Goal: Information Seeking & Learning: Find specific page/section

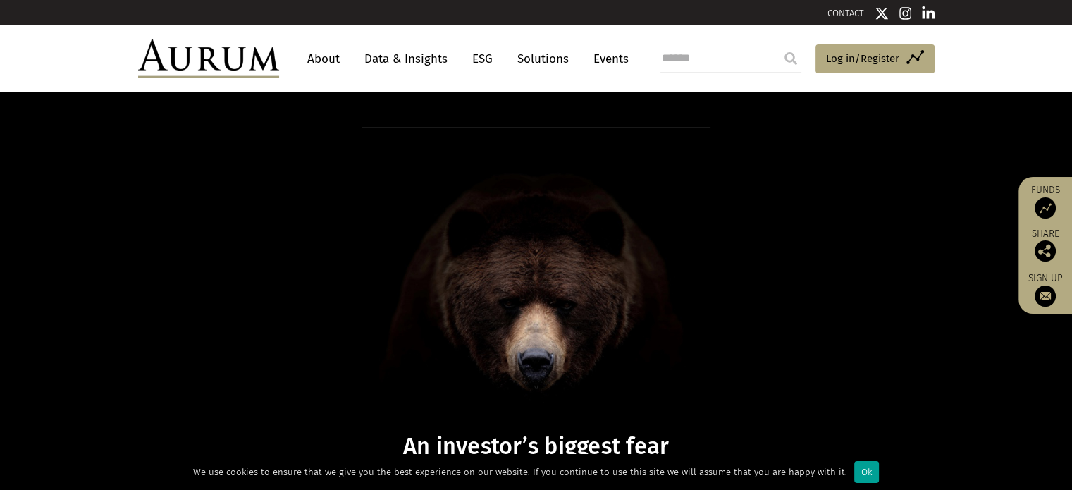
click at [854, 472] on div "Ok" at bounding box center [866, 472] width 25 height 22
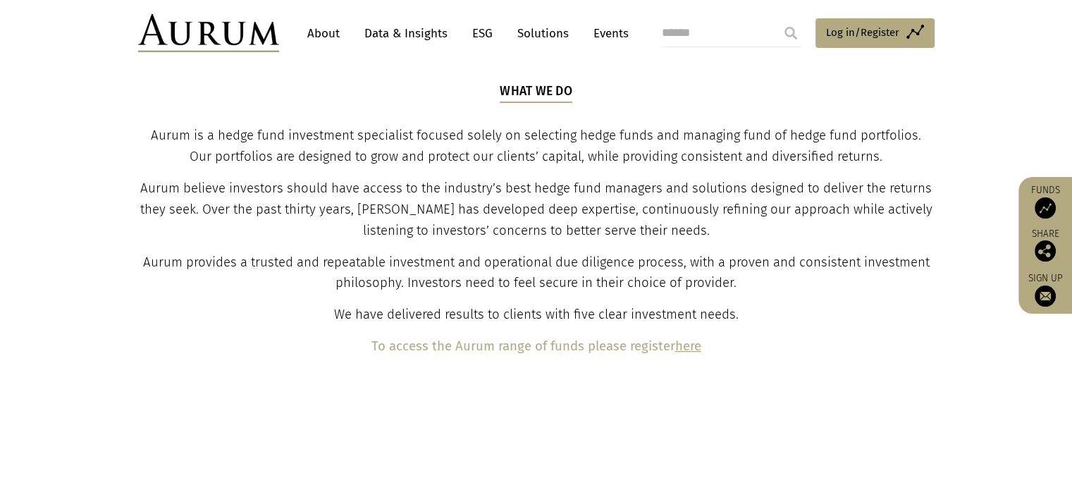
scroll to position [493, 0]
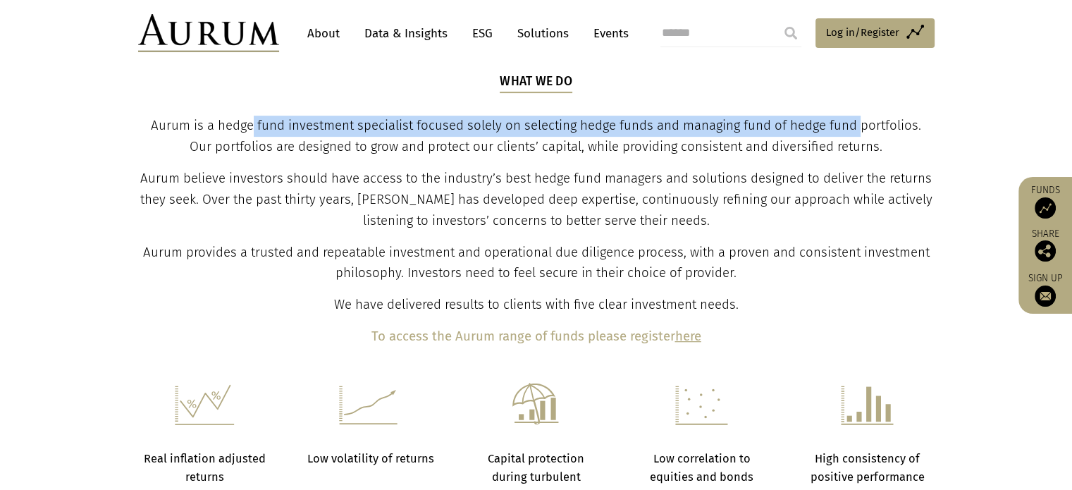
drag, startPoint x: 256, startPoint y: 130, endPoint x: 862, endPoint y: 111, distance: 606.2
click at [862, 111] on div "What we do Aurum is a hedge fund investment specialist focused solely on select…" at bounding box center [536, 210] width 793 height 275
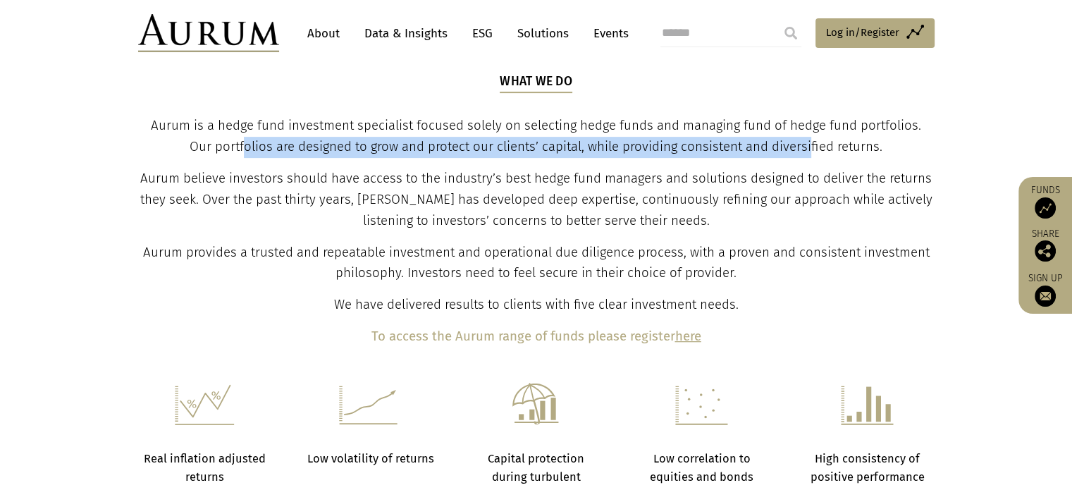
drag, startPoint x: 243, startPoint y: 151, endPoint x: 809, endPoint y: 138, distance: 565.9
click at [809, 138] on span "Aurum is a hedge fund investment specialist focused solely on selecting hedge f…" at bounding box center [536, 136] width 770 height 37
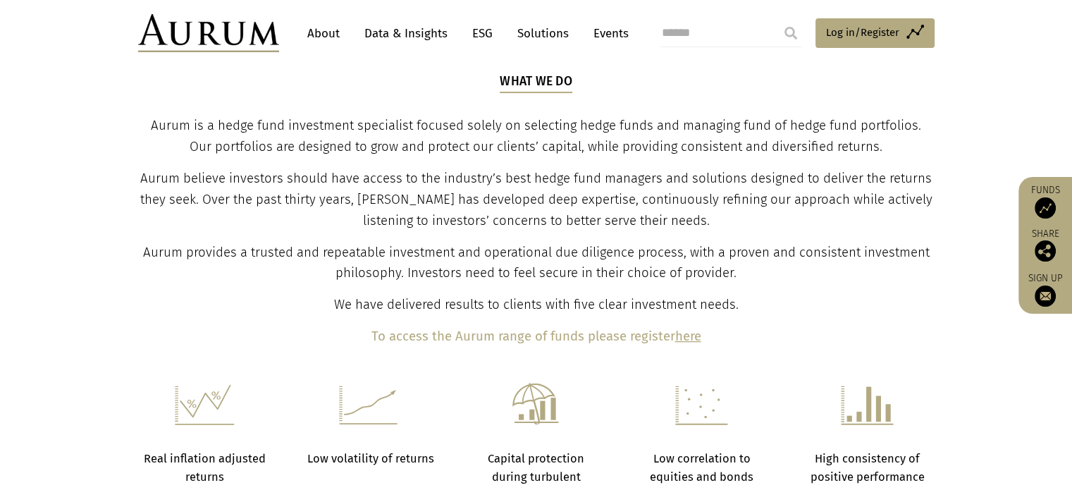
click at [279, 211] on p "Aurum believe investors should have access to the industry’s best hedge fund ma…" at bounding box center [536, 199] width 793 height 63
click at [474, 34] on link "ESG" at bounding box center [482, 33] width 35 height 26
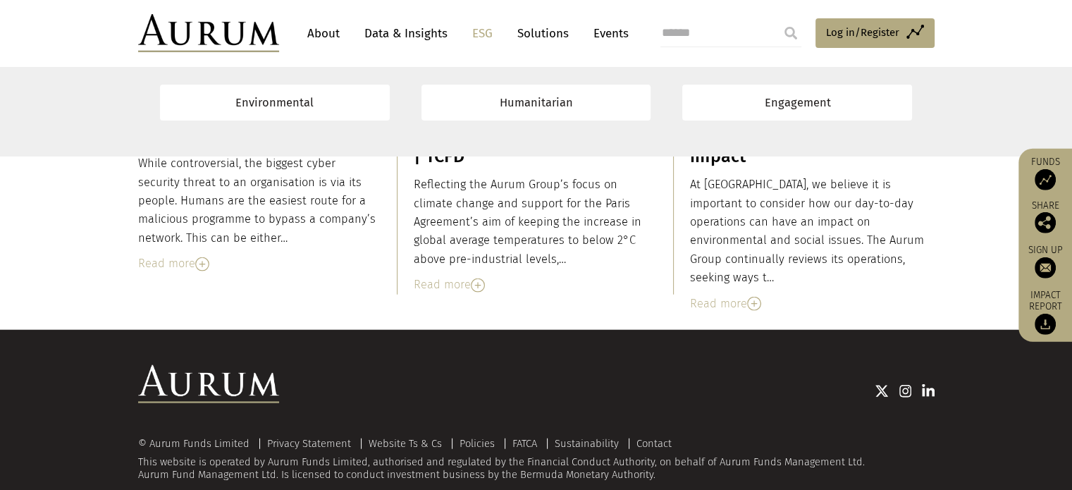
scroll to position [8686, 0]
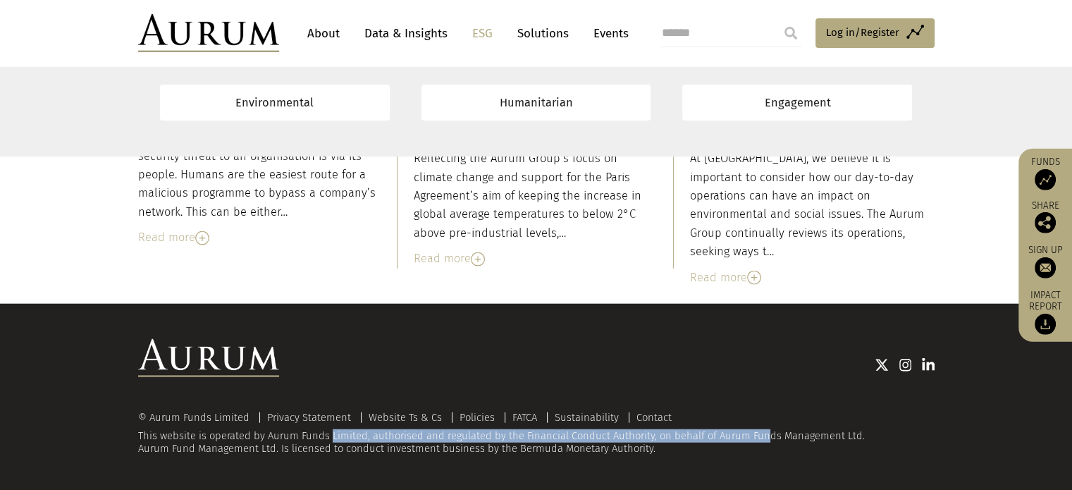
drag, startPoint x: 307, startPoint y: 431, endPoint x: 738, endPoint y: 430, distance: 430.5
click at [738, 430] on div "© Aurum Funds Limited Privacy Statement Website Ts & Cs Policies FATCA Sustaina…" at bounding box center [536, 433] width 796 height 43
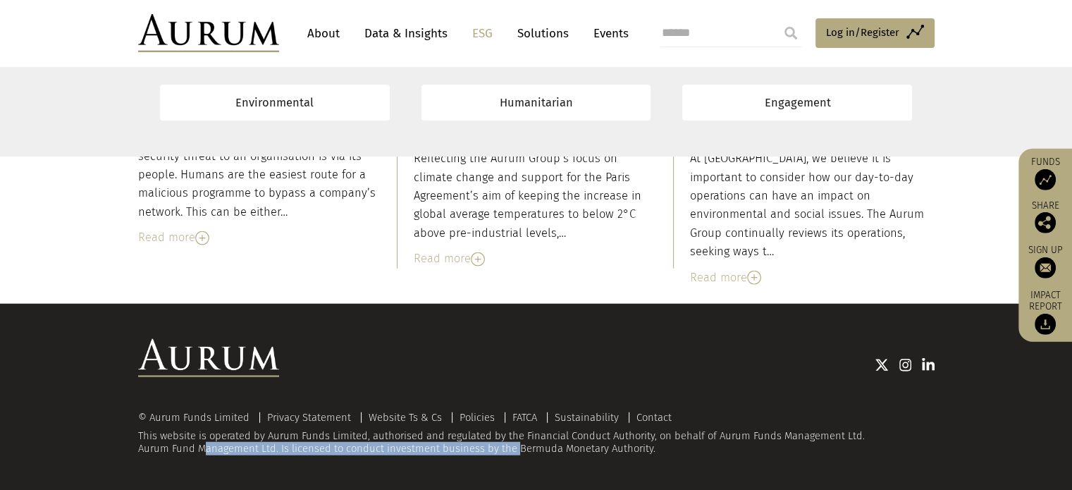
drag, startPoint x: 261, startPoint y: 448, endPoint x: 517, endPoint y: 452, distance: 255.8
click at [517, 452] on div "© Aurum Funds Limited Privacy Statement Website Ts & Cs Policies FATCA Sustaina…" at bounding box center [536, 433] width 796 height 43
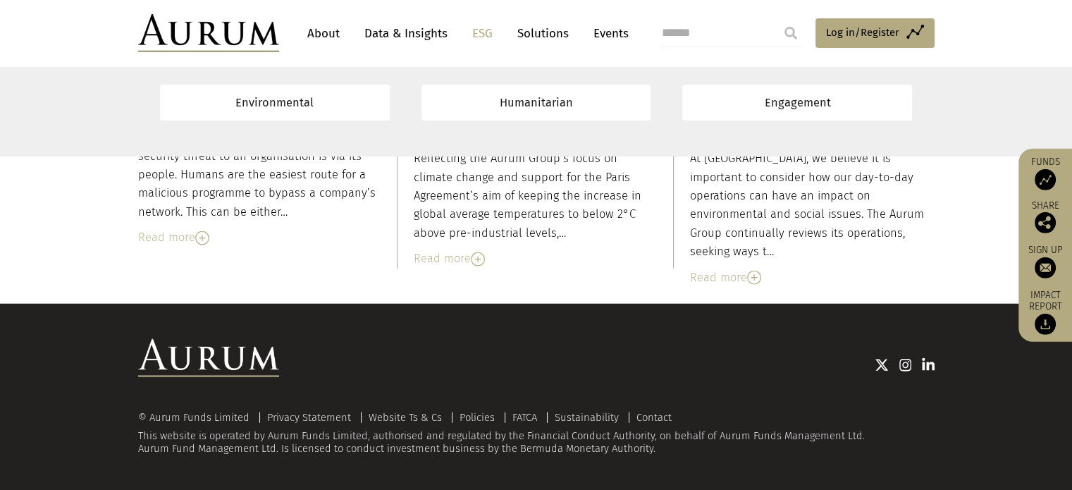
click at [525, 447] on div "© Aurum Funds Limited Privacy Statement Website Ts & Cs Policies FATCA Sustaina…" at bounding box center [536, 433] width 796 height 43
drag, startPoint x: 151, startPoint y: 417, endPoint x: 253, endPoint y: 422, distance: 102.3
click at [253, 422] on div "© Aurum Funds Limited Privacy Statement Website Ts & Cs Policies FATCA Sustaina…" at bounding box center [536, 433] width 796 height 43
copy div "Aurum Funds Limited"
drag, startPoint x: 28, startPoint y: 370, endPoint x: 37, endPoint y: 365, distance: 9.8
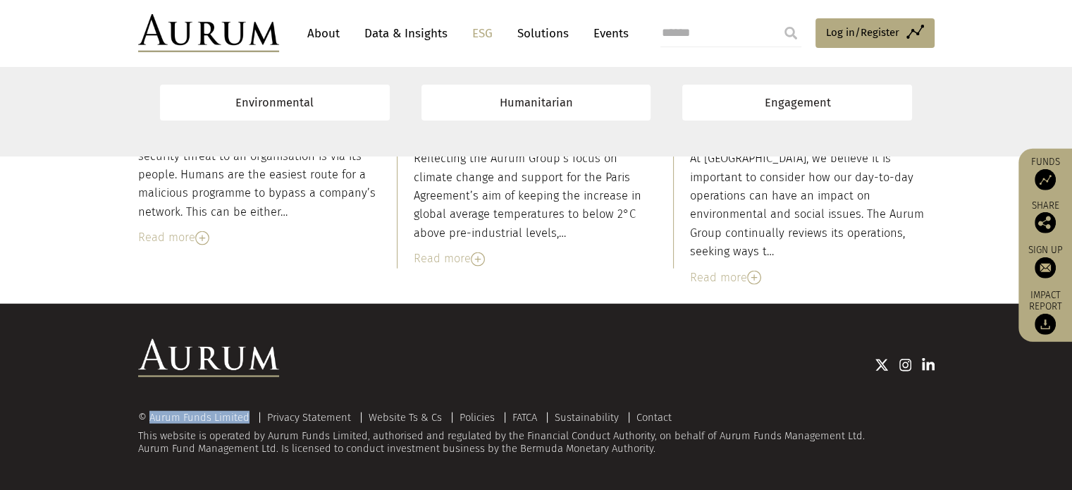
click at [28, 370] on div "© Aurum Funds Limited Privacy Statement Website Ts & Cs Policies FATCA Sustaina…" at bounding box center [536, 397] width 1072 height 187
click at [325, 39] on link "About" at bounding box center [323, 33] width 47 height 26
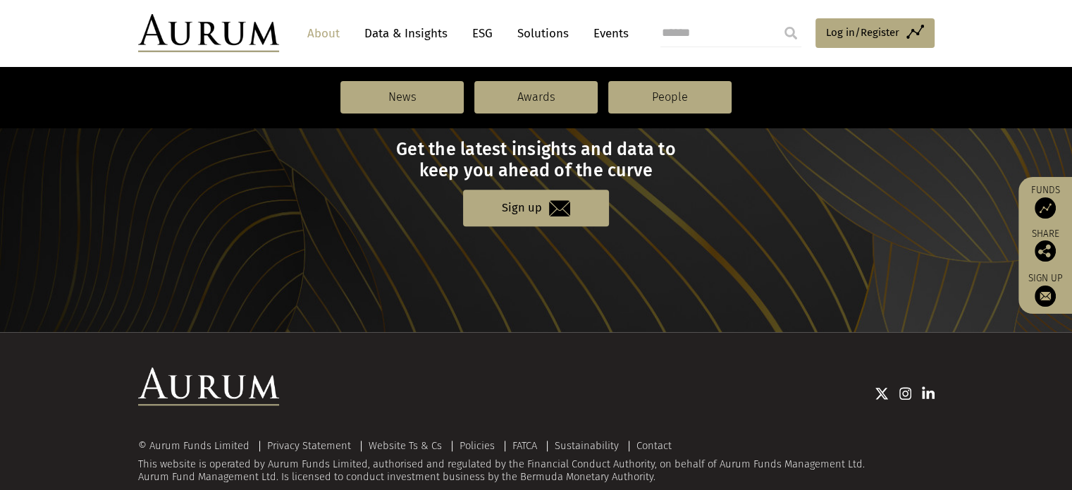
scroll to position [1611, 0]
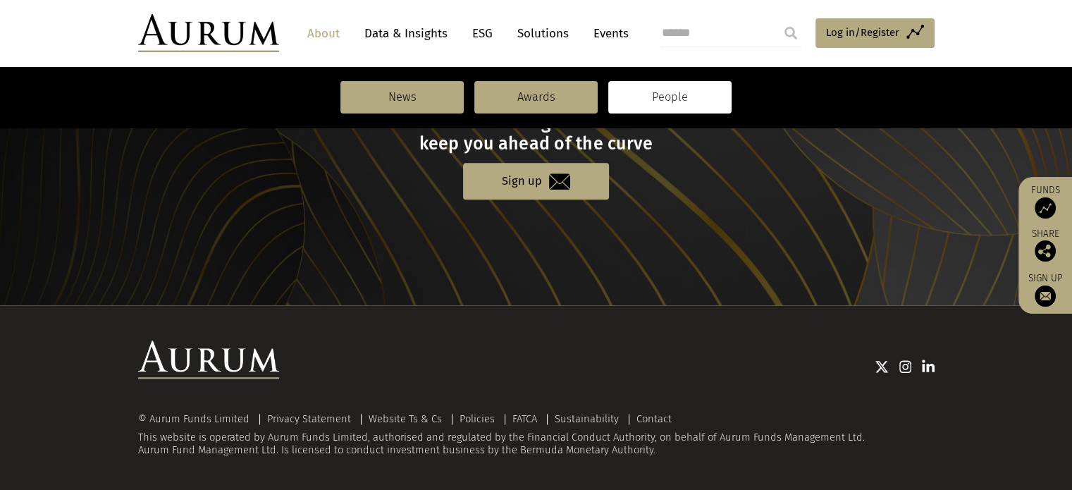
click at [674, 92] on link "People" at bounding box center [669, 97] width 123 height 32
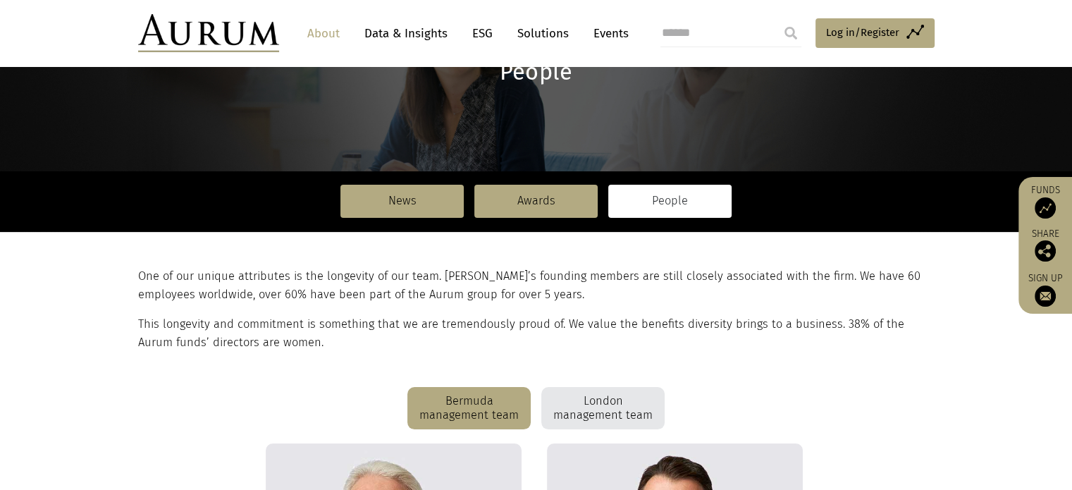
scroll to position [282, 0]
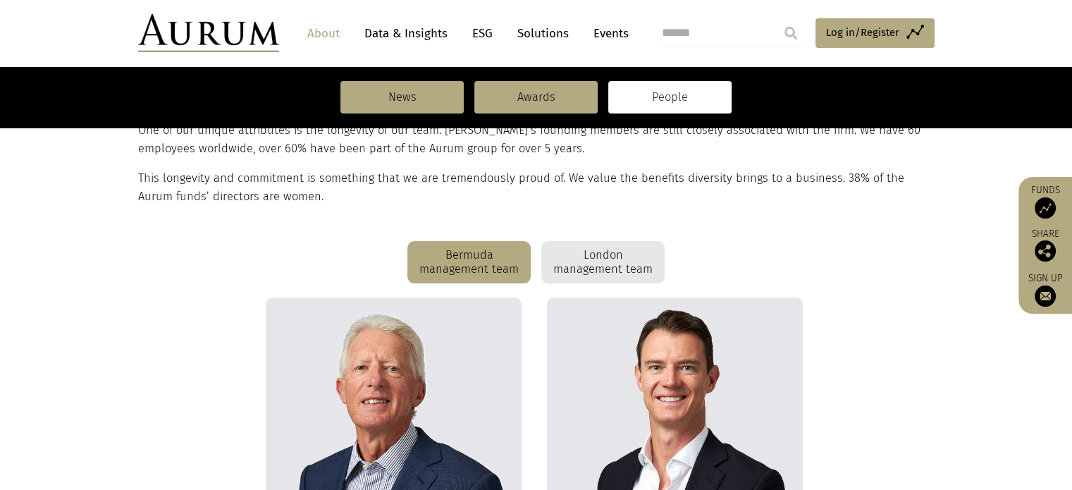
click at [602, 259] on div "London management team" at bounding box center [602, 262] width 123 height 42
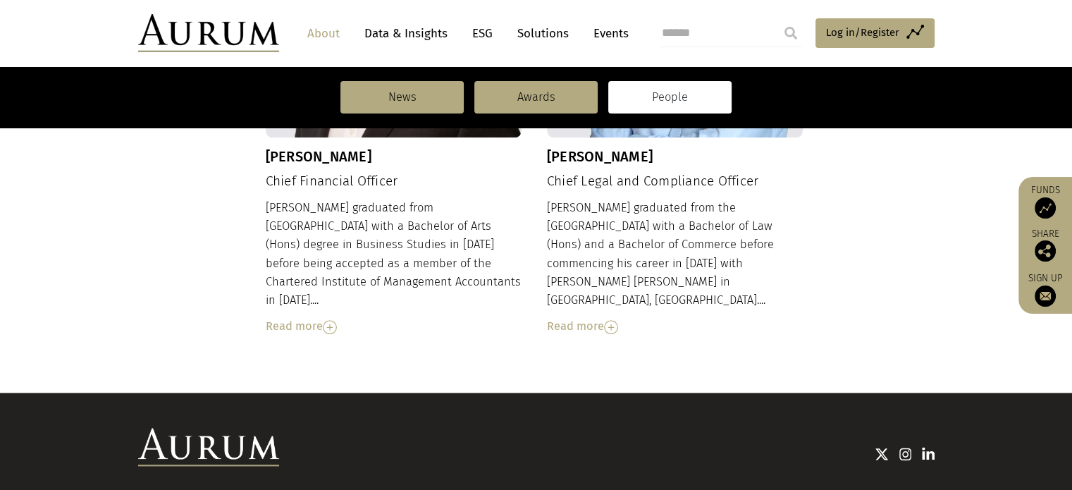
scroll to position [1613, 0]
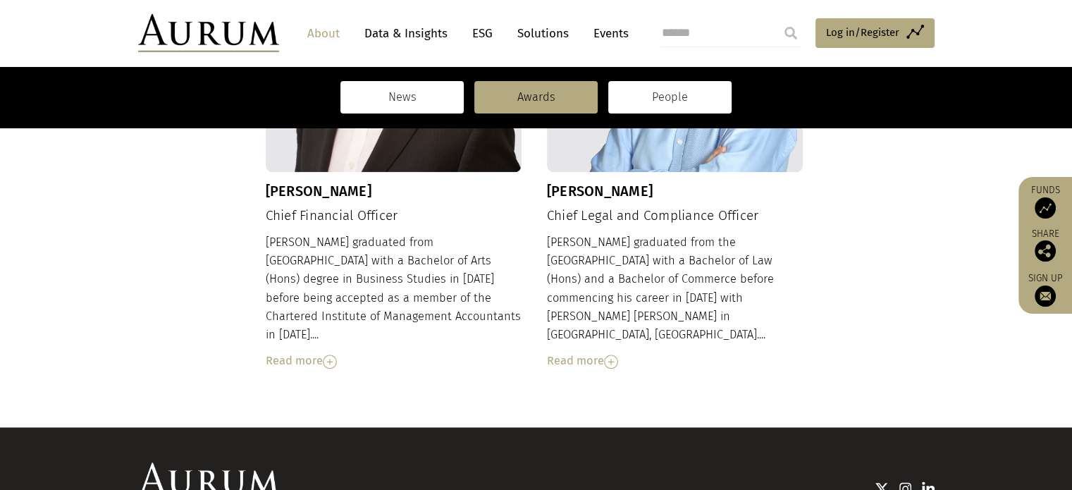
click at [411, 98] on link "News" at bounding box center [401, 97] width 123 height 32
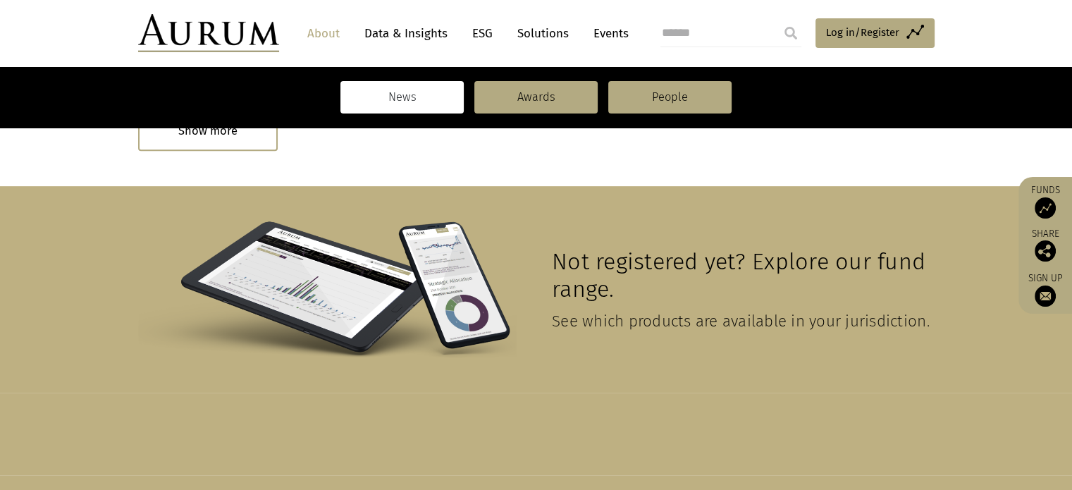
scroll to position [705, 0]
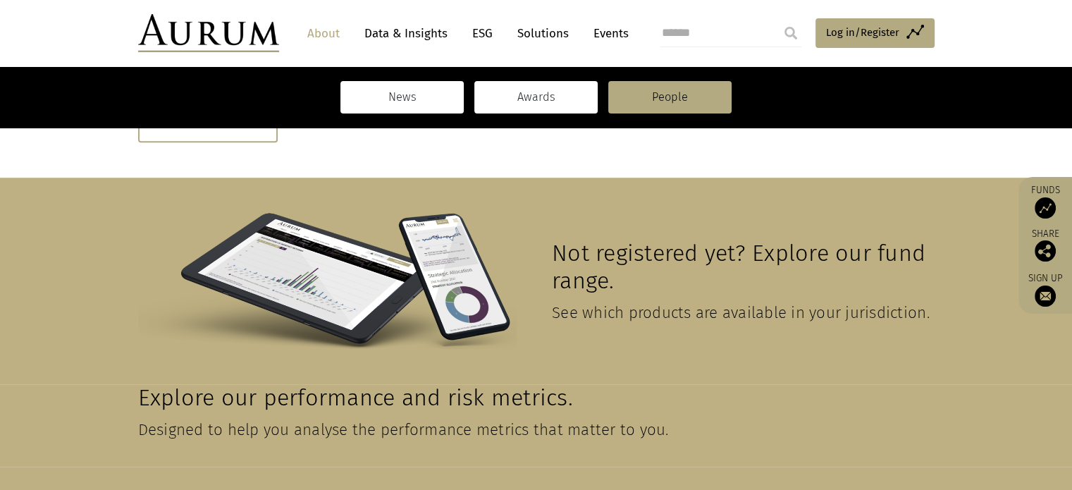
click at [566, 90] on link "Awards" at bounding box center [535, 97] width 123 height 32
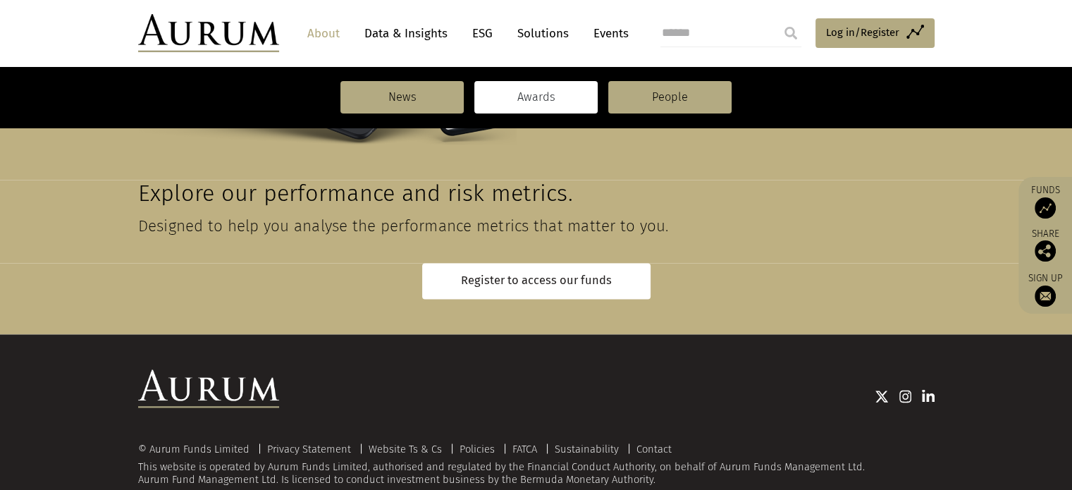
scroll to position [2319, 0]
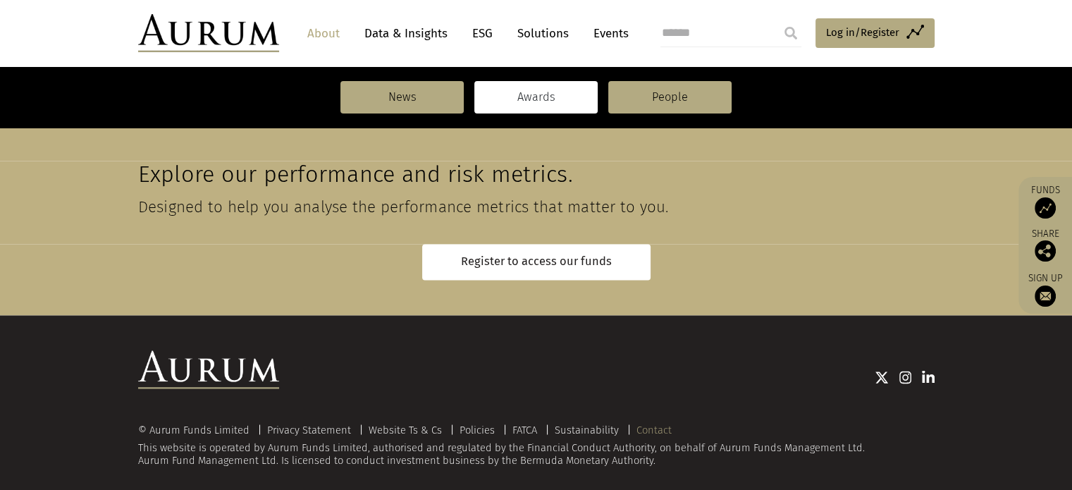
click at [652, 423] on link "Contact" at bounding box center [653, 429] width 35 height 13
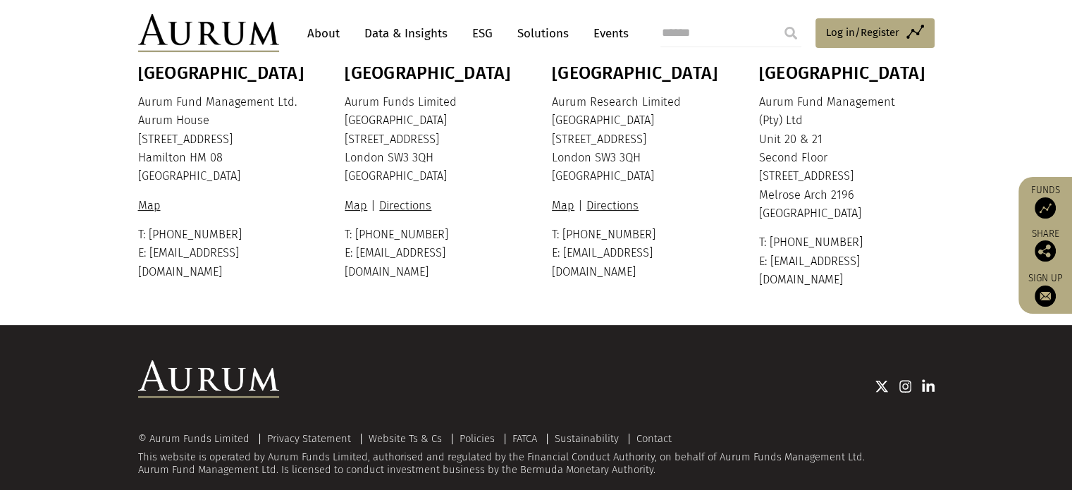
scroll to position [419, 0]
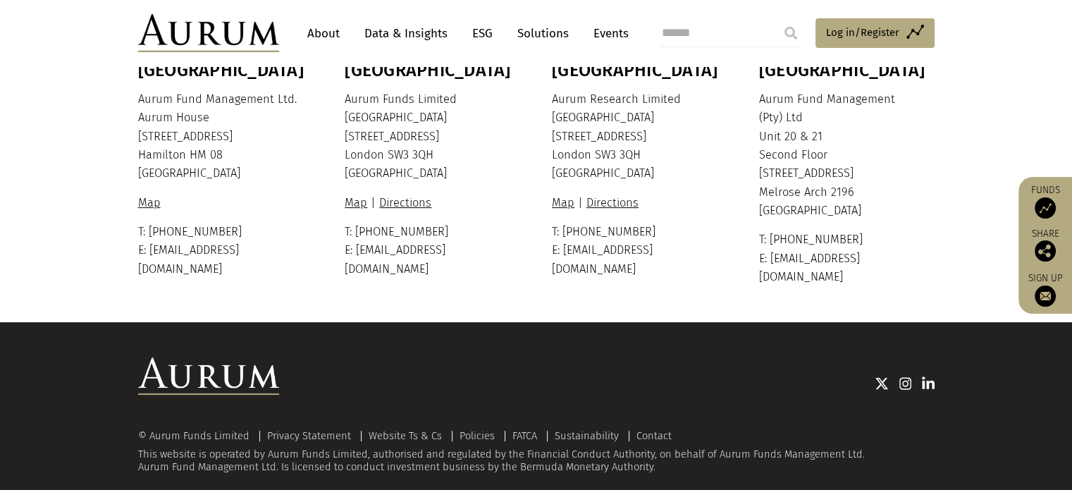
click at [423, 31] on link "Data & Insights" at bounding box center [405, 33] width 97 height 26
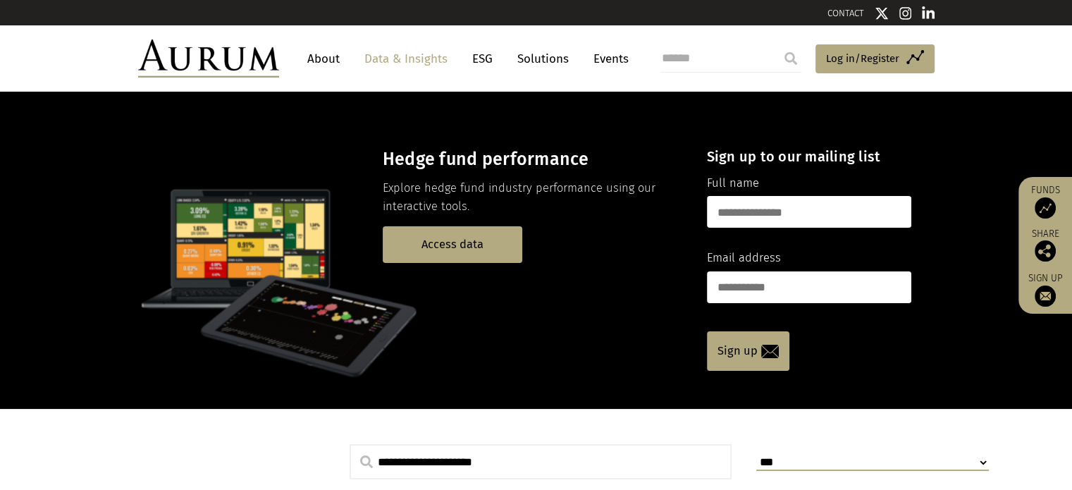
click at [242, 50] on img at bounding box center [208, 58] width 141 height 38
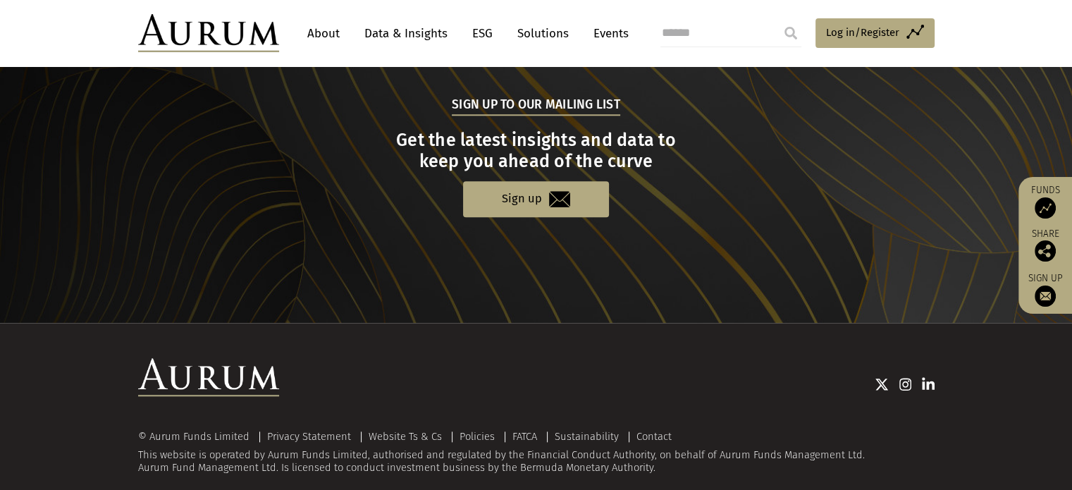
scroll to position [1478, 0]
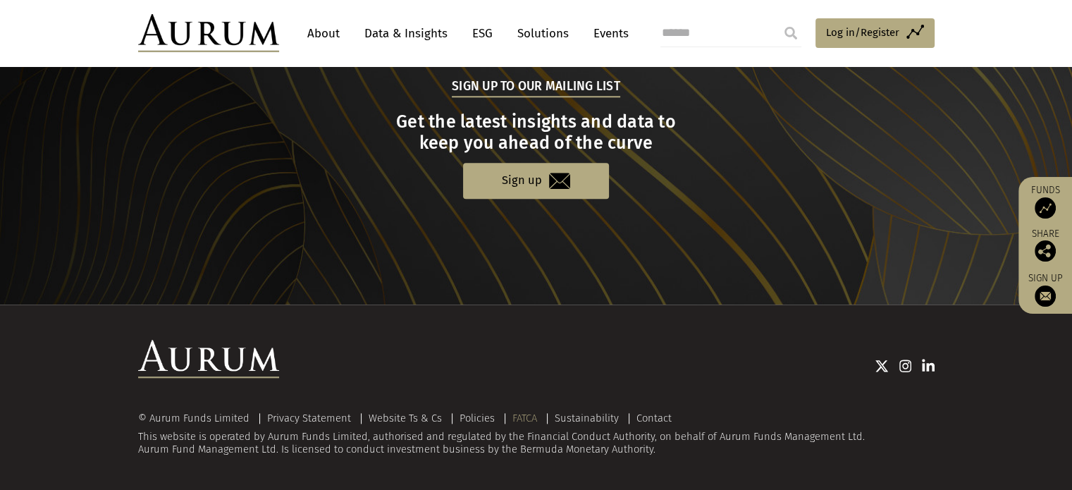
click at [521, 416] on link "FATCA" at bounding box center [524, 417] width 25 height 13
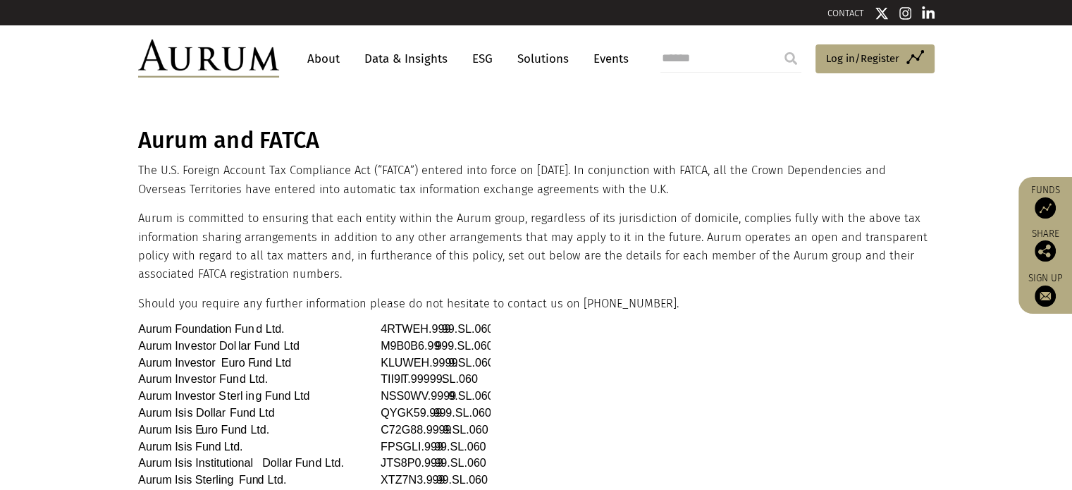
click at [710, 66] on input "search" at bounding box center [730, 58] width 141 height 28
type input "*******"
click at [776, 44] on input "submit" at bounding box center [790, 58] width 28 height 28
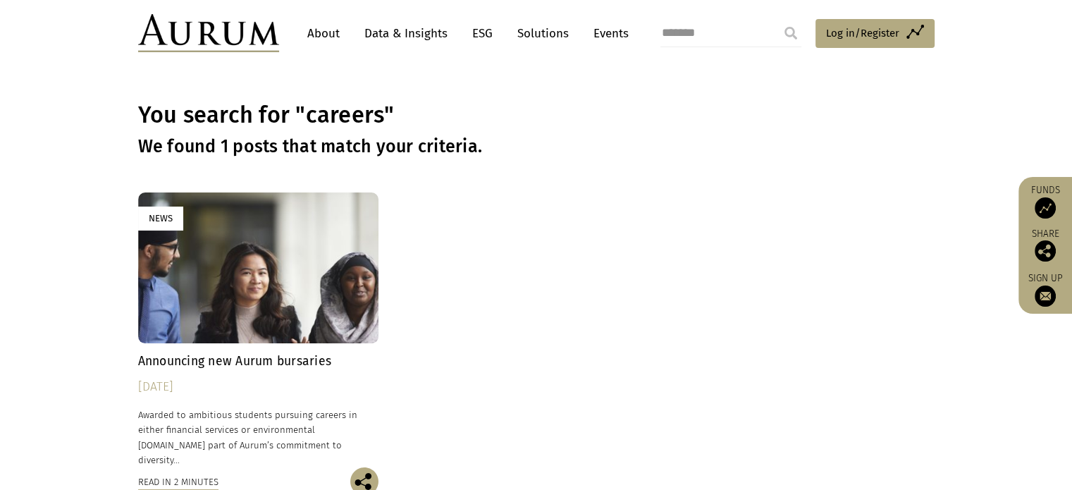
scroll to position [70, 0]
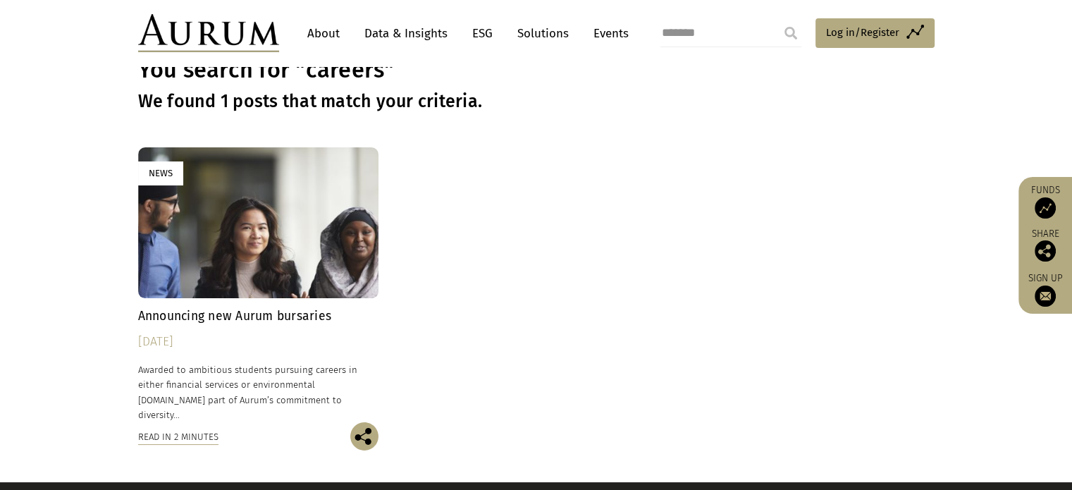
drag, startPoint x: 721, startPoint y: 29, endPoint x: 627, endPoint y: 34, distance: 94.5
click at [628, 33] on div "About Data & Insights ESG Solutions Events ******* Access Funds Log in/Register…" at bounding box center [536, 33] width 796 height 38
type input "****"
click at [776, 19] on input "submit" at bounding box center [790, 33] width 28 height 28
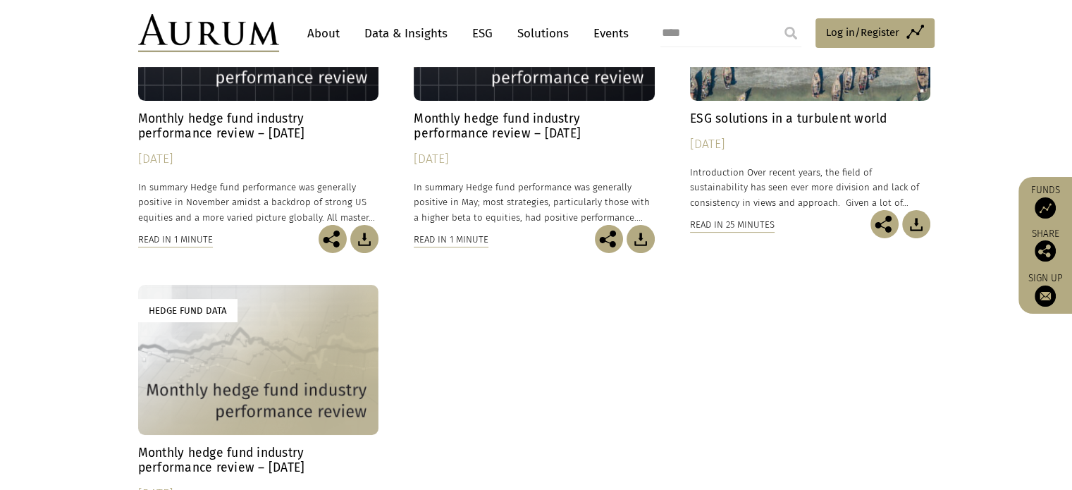
scroll to position [282, 0]
